Goal: Task Accomplishment & Management: Manage account settings

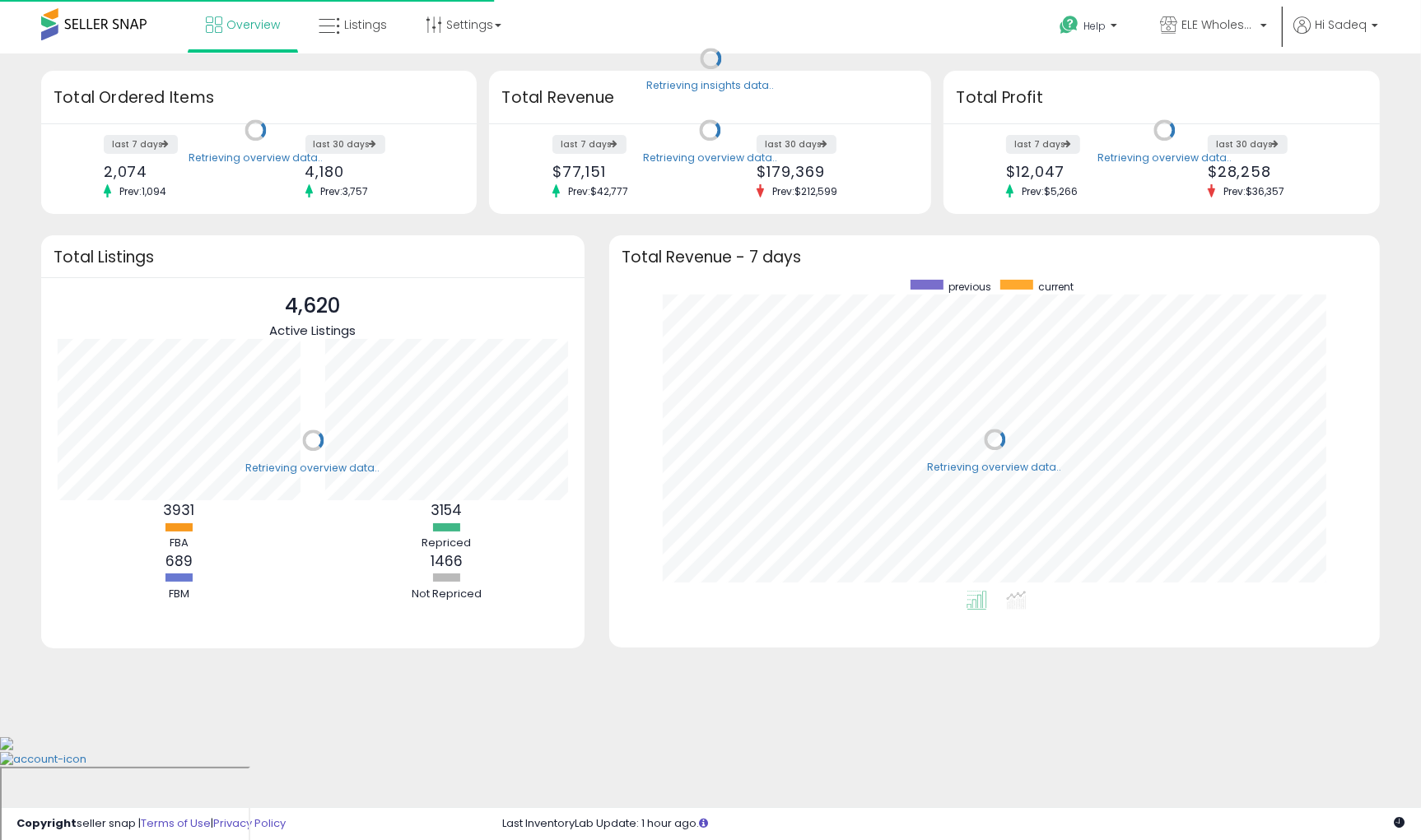
scroll to position [311, 738]
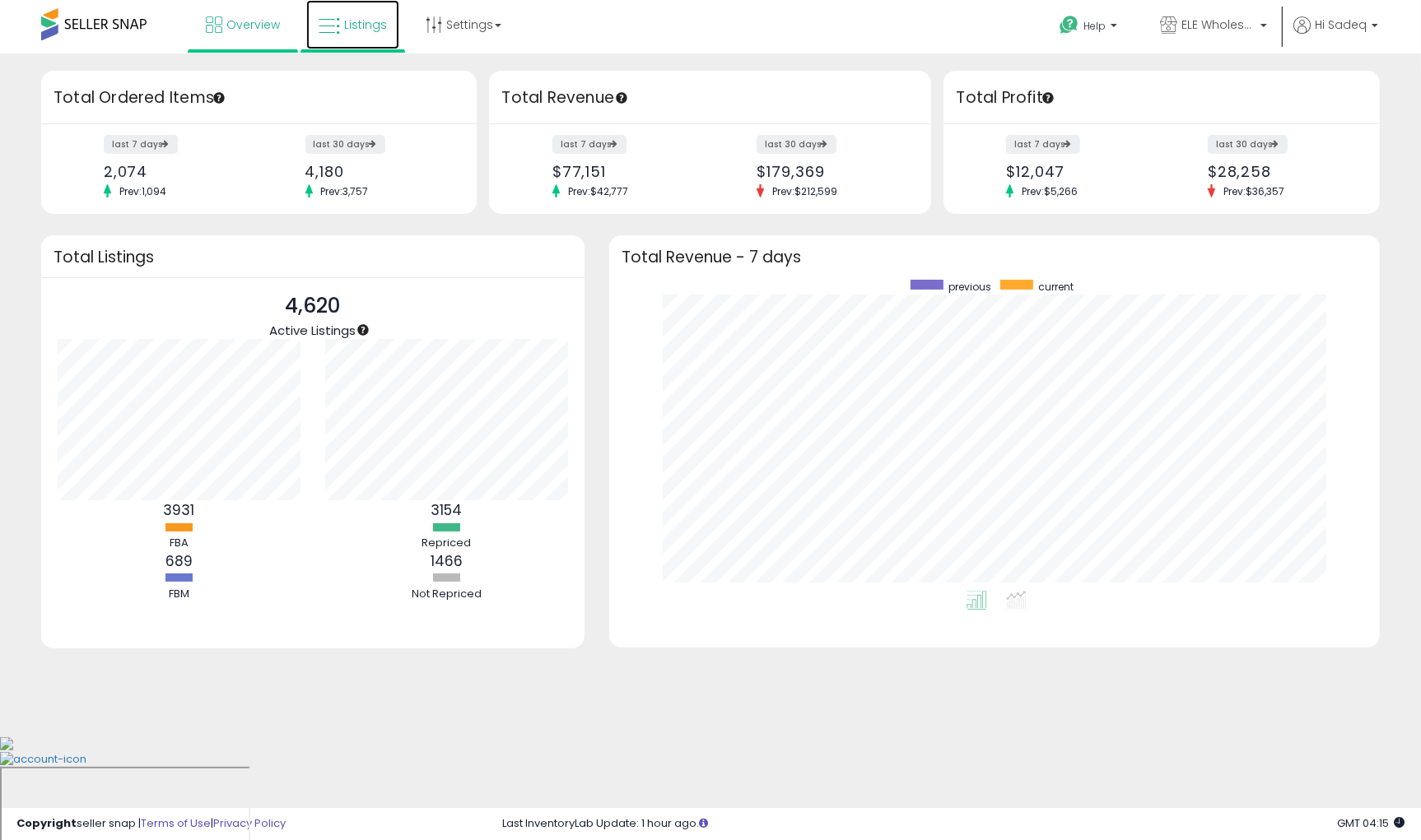
click at [352, 31] on span "Listings" at bounding box center [365, 24] width 43 height 17
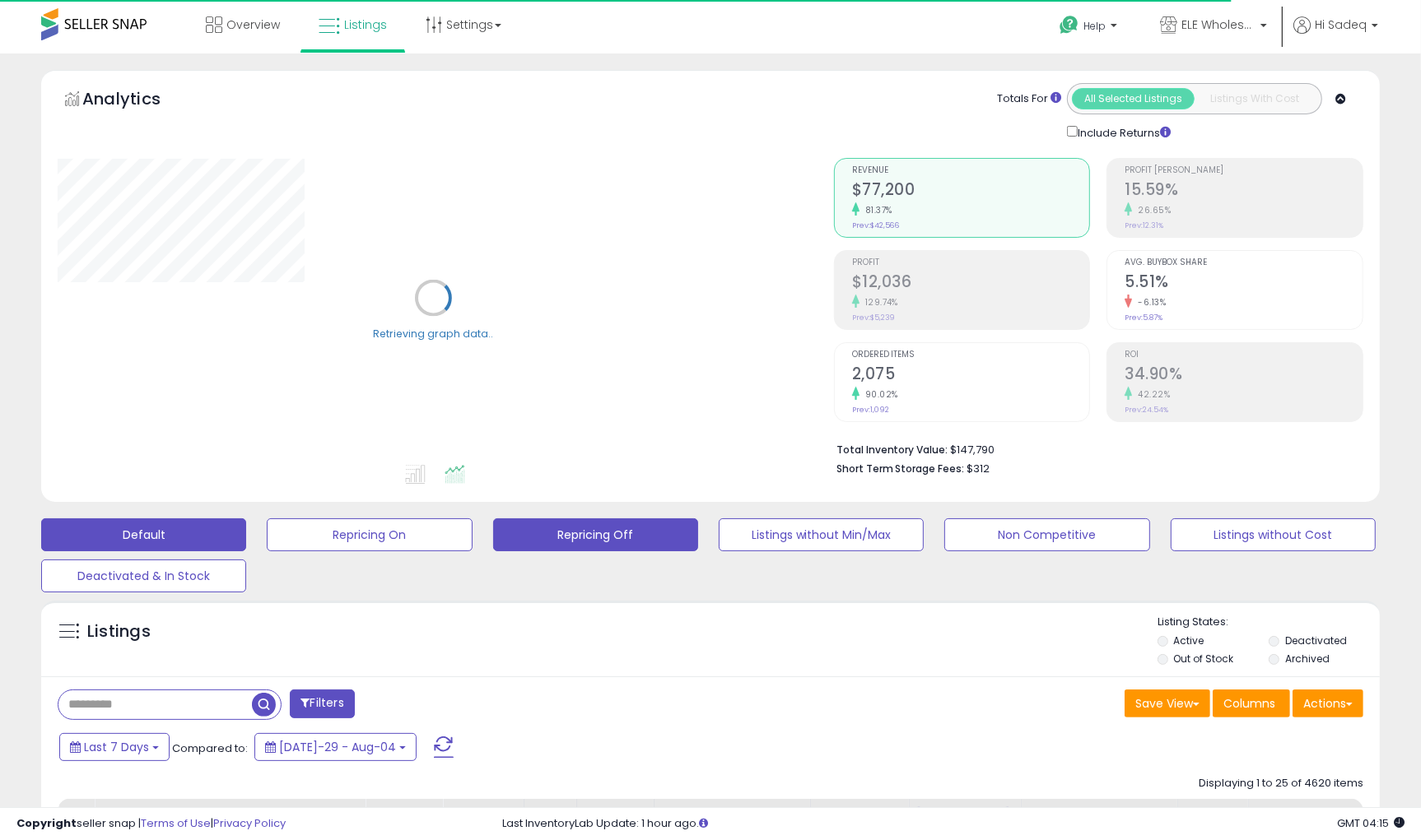
click at [472, 530] on button "Repricing Off" at bounding box center [369, 536] width 205 height 33
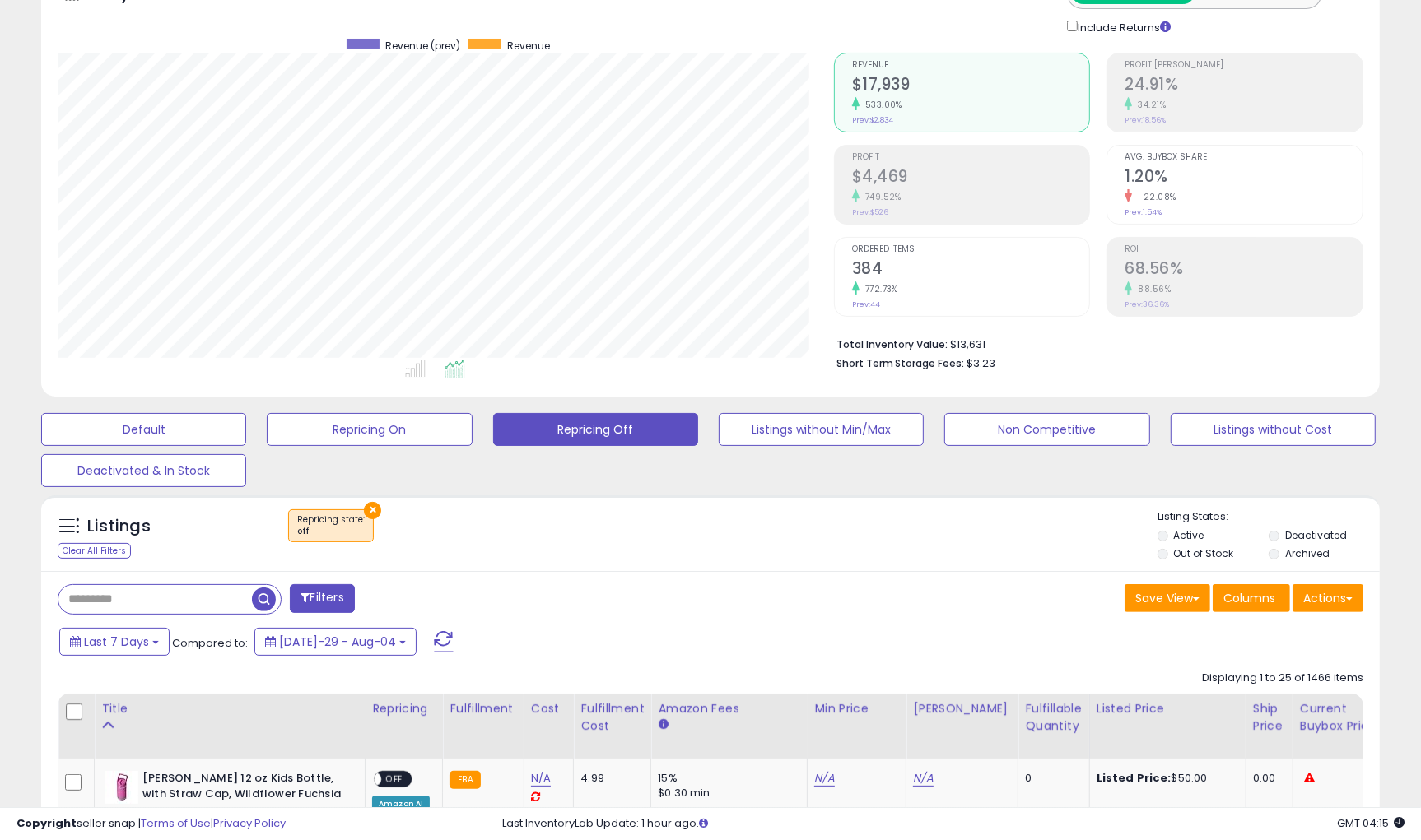
scroll to position [147, 0]
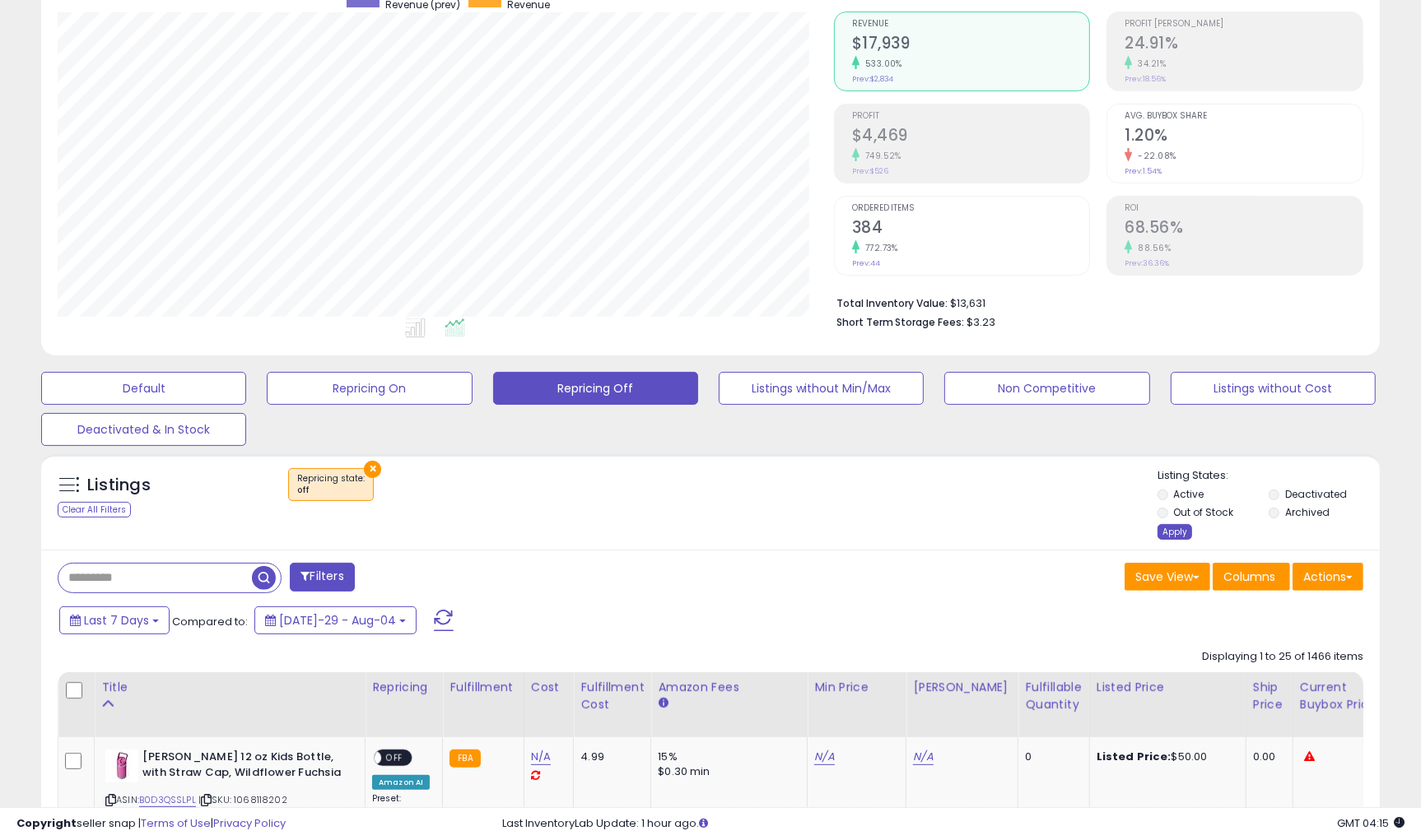
click at [1159, 527] on div "Apply" at bounding box center [1175, 532] width 35 height 16
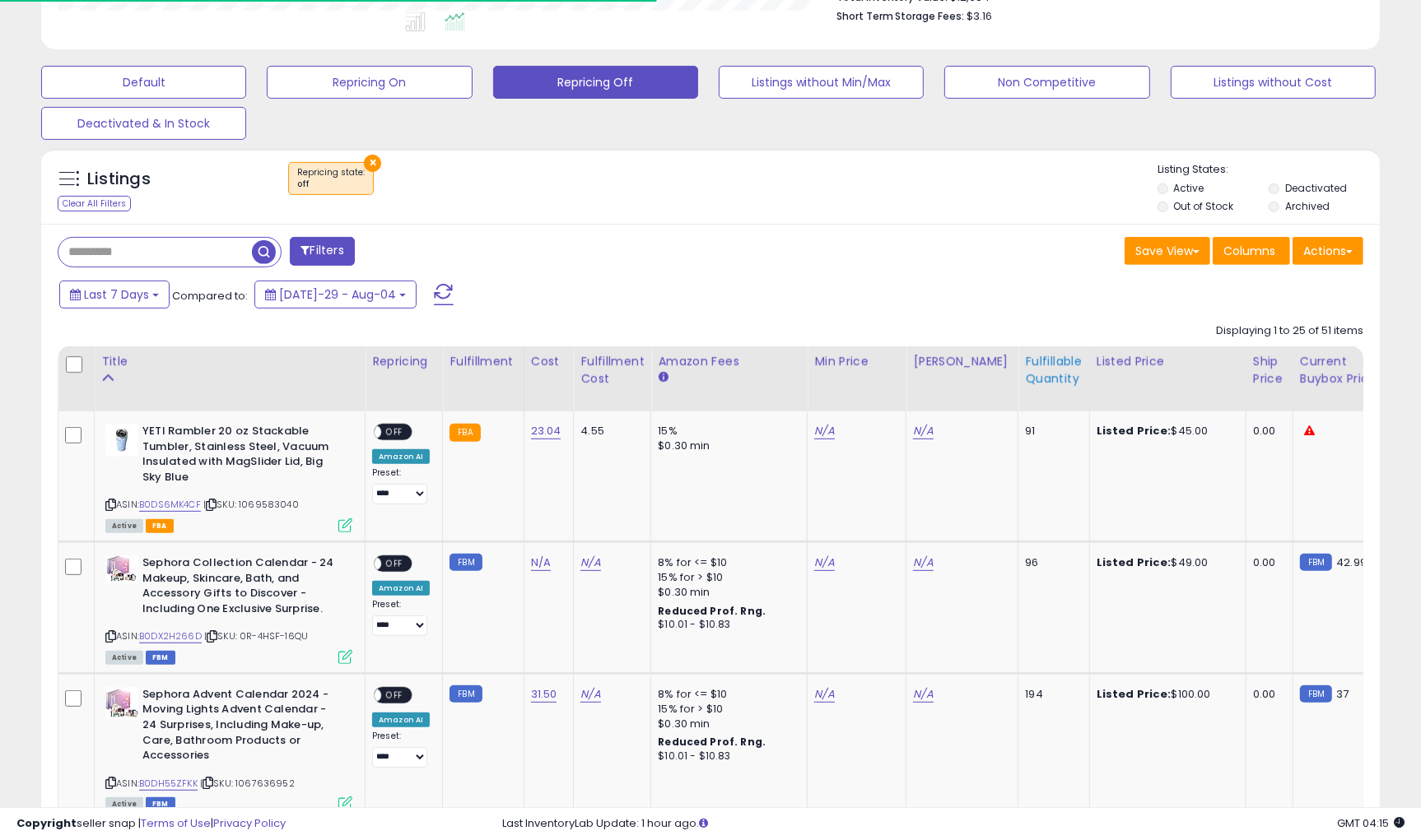
scroll to position [458, 0]
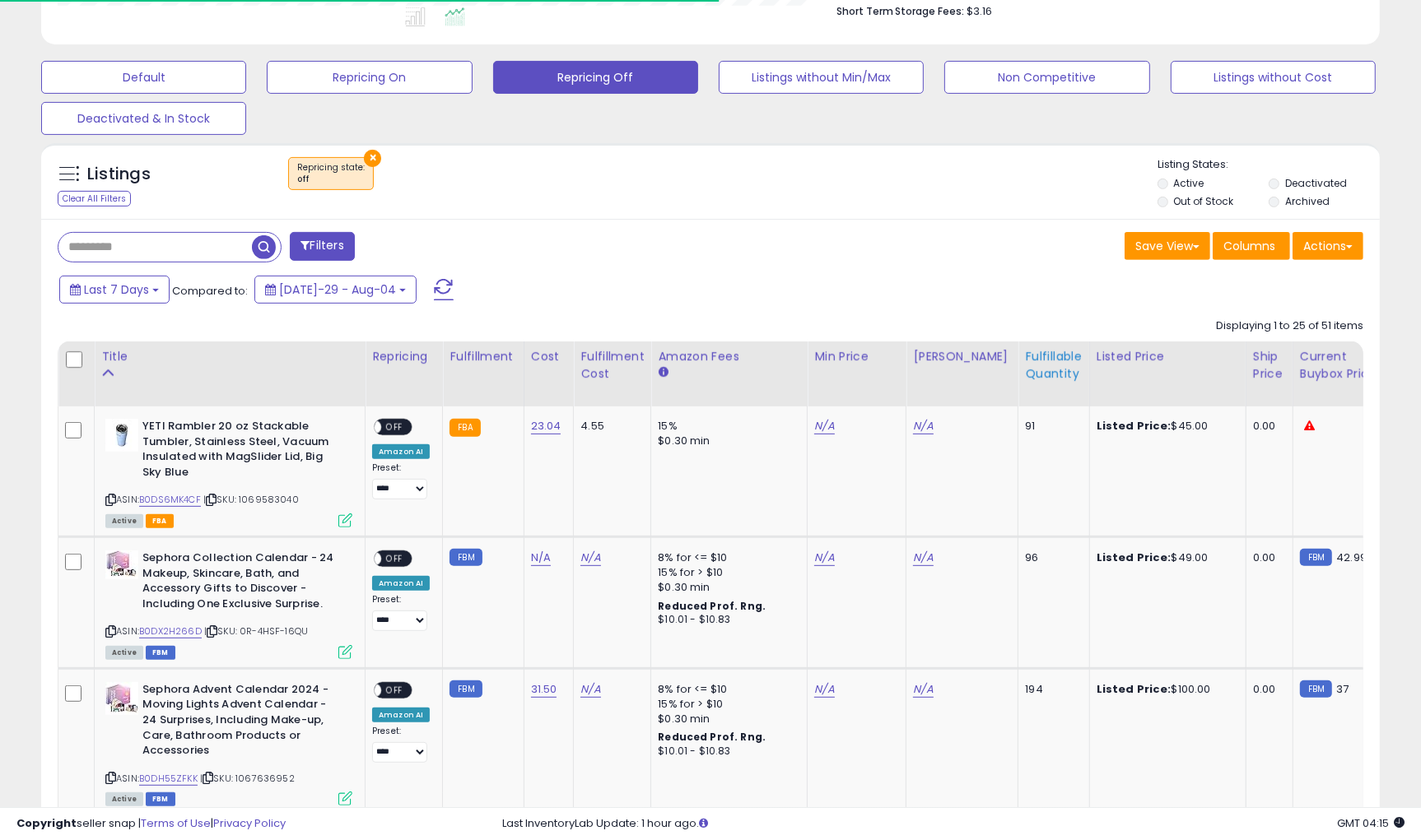
click at [1025, 396] on th "Fulfillable Quantity" at bounding box center [1053, 374] width 71 height 65
click at [1029, 372] on div "Fulfillable Quantity" at bounding box center [1053, 365] width 57 height 35
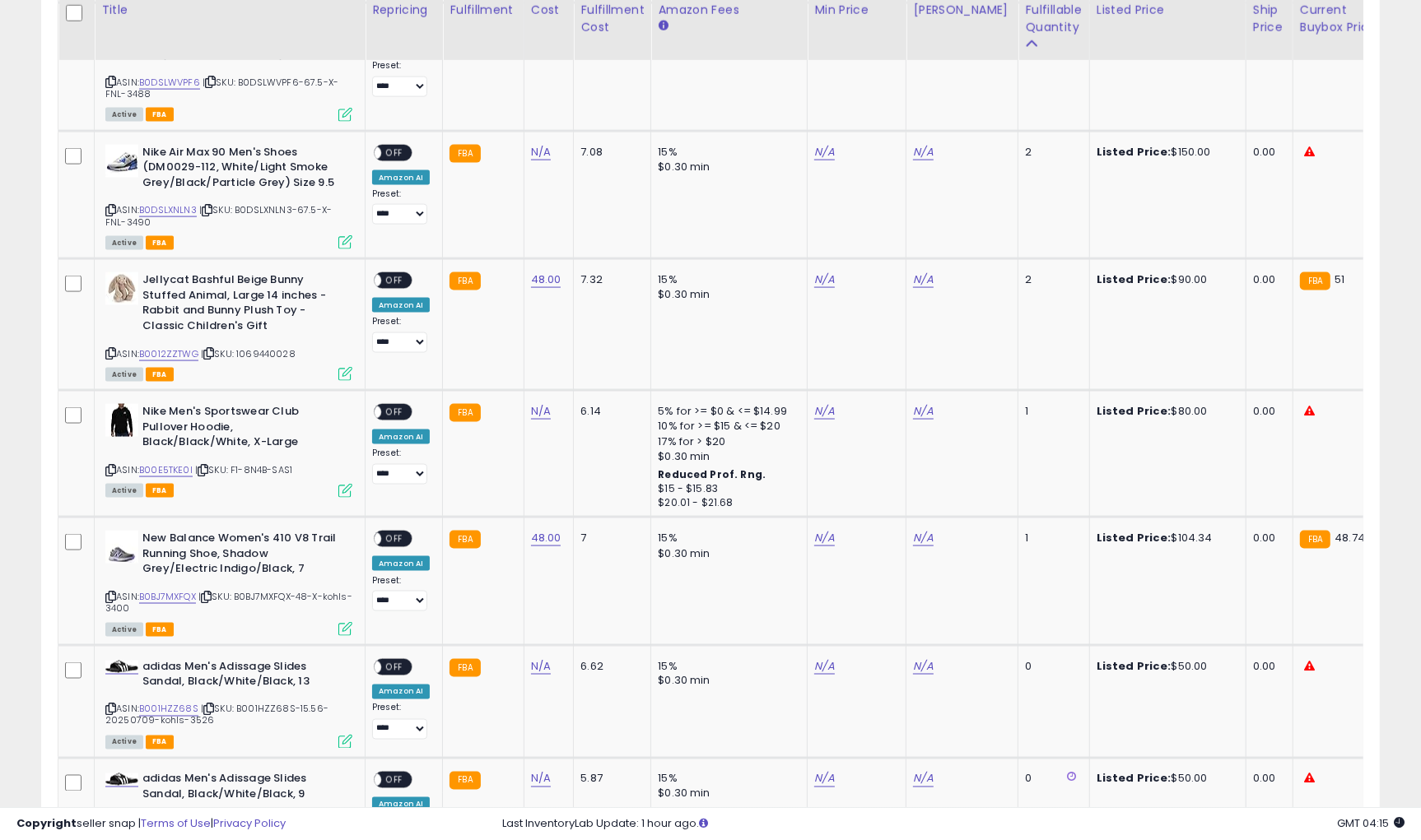
scroll to position [2177, 0]
